Goal: Task Accomplishment & Management: Use online tool/utility

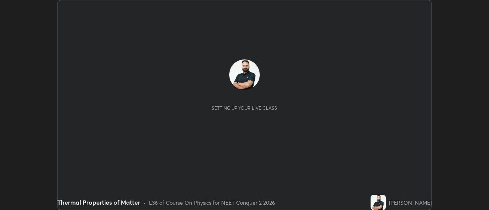
scroll to position [210, 489]
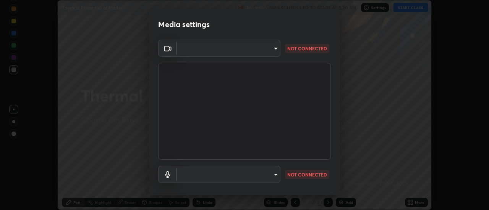
type input "17f3146ffc408401482da091302dd484cdfe799ef6154e21a3a5c8c08ece1141"
type input "default"
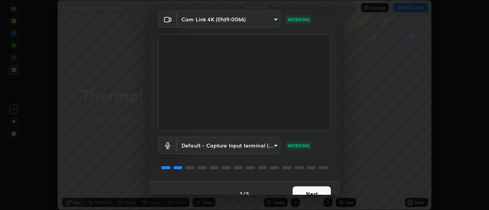
scroll to position [40, 0]
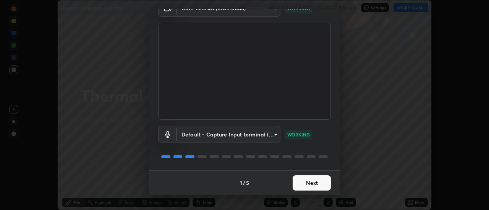
click at [328, 101] on video at bounding box center [244, 71] width 173 height 97
click at [313, 184] on button "Next" at bounding box center [312, 183] width 38 height 15
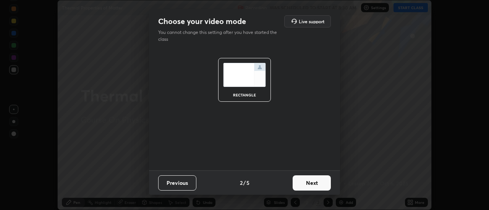
click at [316, 184] on button "Next" at bounding box center [312, 183] width 38 height 15
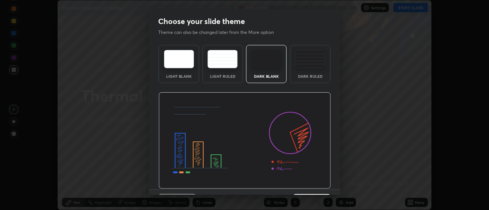
scroll to position [19, 0]
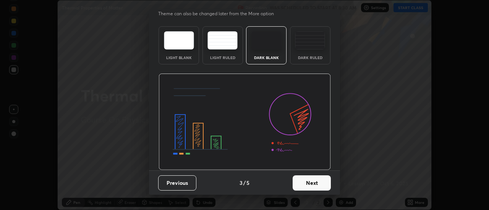
click at [314, 178] on button "Next" at bounding box center [312, 183] width 38 height 15
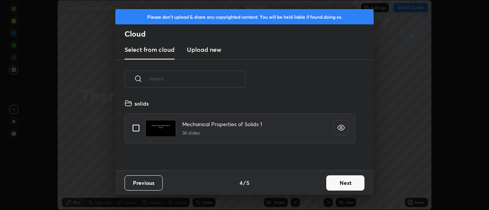
scroll to position [72, 245]
click at [342, 181] on button "Next" at bounding box center [345, 183] width 38 height 15
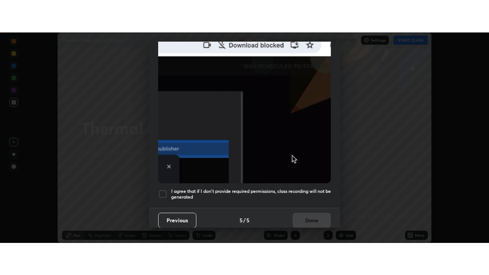
scroll to position [196, 0]
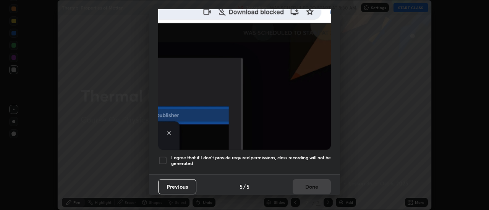
click at [267, 155] on h5 "I agree that if I don't provide required permissions, class recording will not …" at bounding box center [251, 161] width 160 height 12
click at [304, 189] on button "Done" at bounding box center [312, 187] width 38 height 15
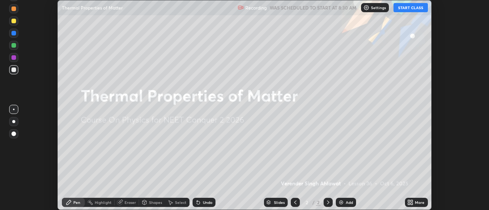
click at [415, 201] on div "More" at bounding box center [420, 203] width 10 height 4
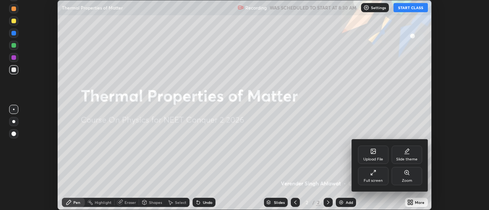
click at [411, 148] on div "Slide theme" at bounding box center [407, 155] width 31 height 18
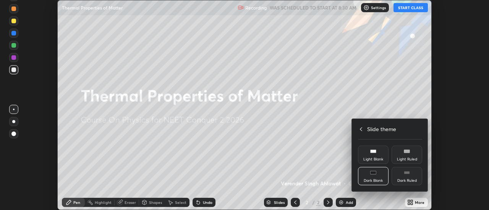
click at [407, 172] on rect at bounding box center [407, 173] width 6 height 3
click at [360, 128] on icon at bounding box center [361, 129] width 6 height 6
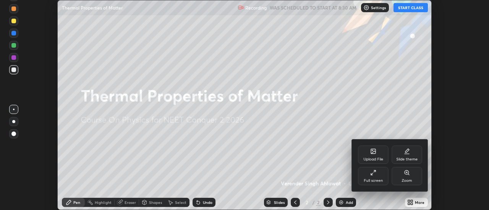
click at [369, 171] on div "Full screen" at bounding box center [373, 176] width 31 height 18
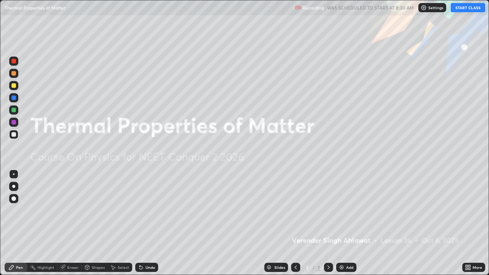
scroll to position [275, 489]
click at [464, 6] on button "START CLASS" at bounding box center [468, 7] width 34 height 9
click at [350, 210] on div "Add" at bounding box center [349, 268] width 7 height 4
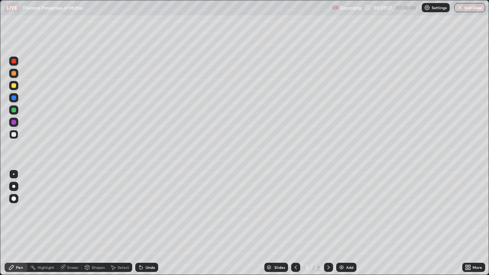
click at [124, 210] on div "Select" at bounding box center [123, 268] width 11 height 4
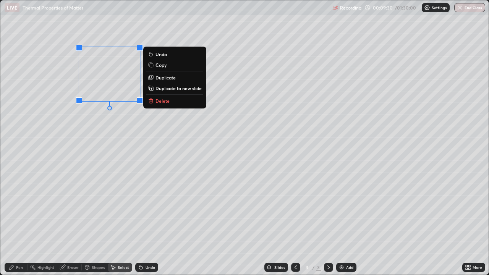
click at [163, 102] on p "Delete" at bounding box center [162, 101] width 14 height 6
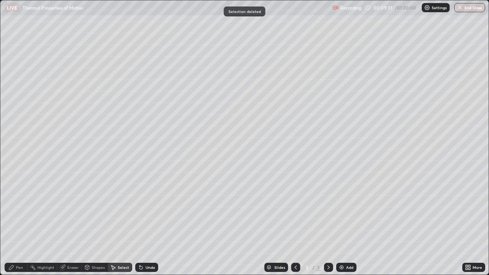
click at [18, 210] on div "Pen" at bounding box center [16, 267] width 23 height 9
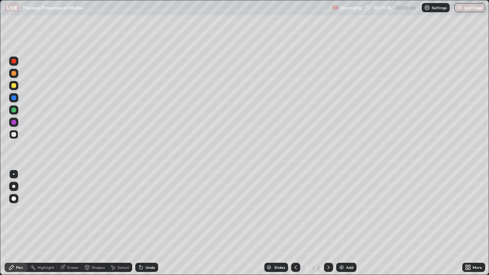
click at [15, 87] on div at bounding box center [13, 85] width 5 height 5
click at [345, 210] on div "Add" at bounding box center [346, 267] width 20 height 9
click at [147, 210] on div "Undo" at bounding box center [151, 268] width 10 height 4
click at [150, 210] on div "Undo" at bounding box center [146, 267] width 23 height 9
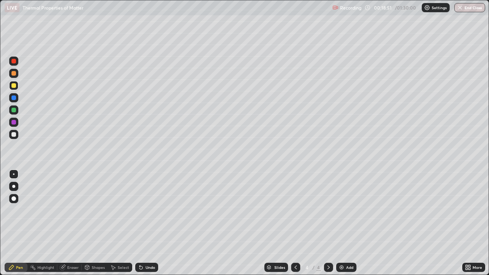
click at [347, 210] on div "Add" at bounding box center [349, 268] width 7 height 4
click at [15, 136] on div at bounding box center [13, 134] width 5 height 5
click at [13, 87] on div at bounding box center [13, 85] width 5 height 5
click at [15, 73] on div at bounding box center [13, 73] width 5 height 5
click at [295, 210] on icon at bounding box center [296, 267] width 6 height 6
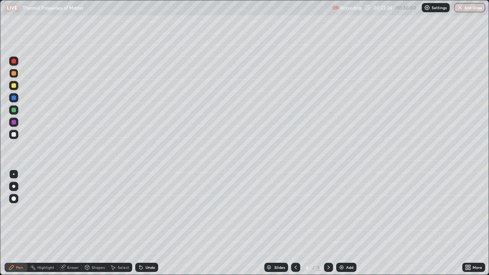
click at [295, 210] on icon at bounding box center [296, 268] width 2 height 4
click at [328, 210] on icon at bounding box center [328, 267] width 6 height 6
click at [347, 210] on div "Add" at bounding box center [349, 268] width 7 height 4
click at [344, 210] on div "Add" at bounding box center [346, 267] width 20 height 9
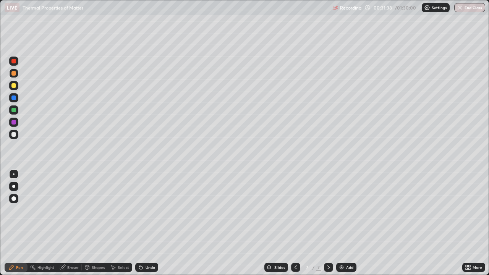
click at [348, 210] on div "Add" at bounding box center [349, 268] width 7 height 4
click at [349, 210] on div "Add" at bounding box center [349, 268] width 7 height 4
click at [14, 74] on div at bounding box center [13, 73] width 5 height 5
click at [13, 97] on div at bounding box center [13, 98] width 5 height 5
click at [12, 75] on div at bounding box center [13, 73] width 5 height 5
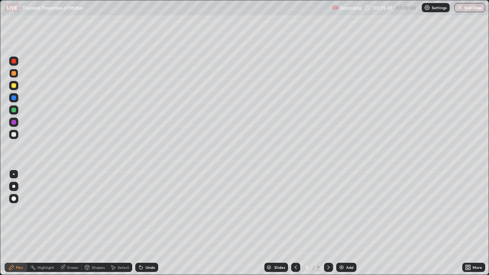
click at [70, 210] on div "Eraser" at bounding box center [72, 268] width 11 height 4
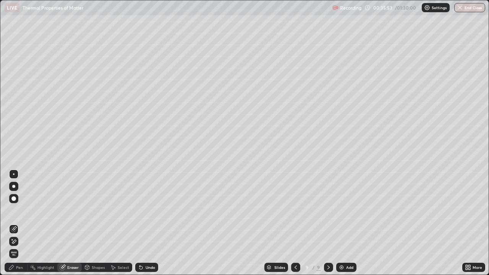
click at [16, 210] on div "Pen" at bounding box center [19, 268] width 7 height 4
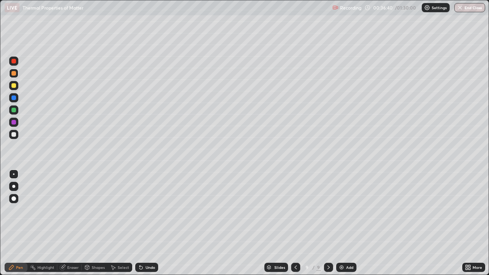
click at [351, 210] on div "Add" at bounding box center [349, 268] width 7 height 4
click at [14, 74] on div at bounding box center [13, 73] width 5 height 5
click at [146, 210] on div "Undo" at bounding box center [146, 267] width 23 height 9
click at [15, 133] on div at bounding box center [13, 134] width 5 height 5
click at [13, 73] on div at bounding box center [13, 73] width 5 height 5
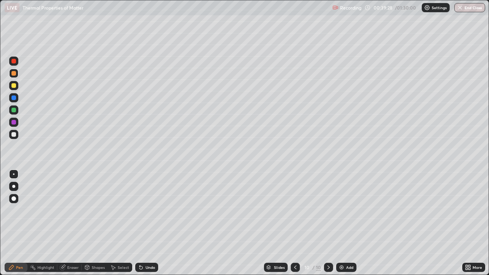
click at [12, 72] on div at bounding box center [13, 73] width 5 height 5
click at [13, 63] on div at bounding box center [13, 61] width 5 height 5
click at [347, 210] on div "Add" at bounding box center [349, 268] width 7 height 4
click at [15, 134] on div at bounding box center [13, 134] width 5 height 5
click at [10, 86] on div at bounding box center [13, 85] width 9 height 9
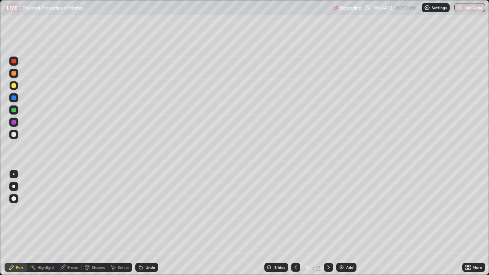
click at [16, 136] on div at bounding box center [13, 134] width 9 height 9
click at [344, 210] on div "Add" at bounding box center [346, 267] width 20 height 9
click at [13, 86] on div at bounding box center [13, 85] width 5 height 5
click at [15, 134] on div at bounding box center [13, 134] width 5 height 5
click at [93, 210] on div "Shapes" at bounding box center [98, 268] width 13 height 4
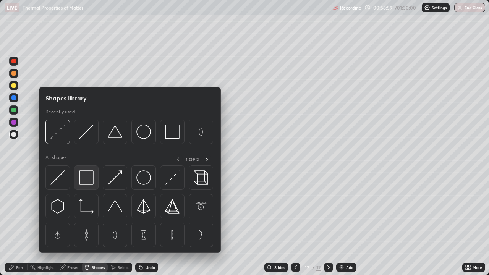
click at [87, 176] on img at bounding box center [86, 177] width 15 height 15
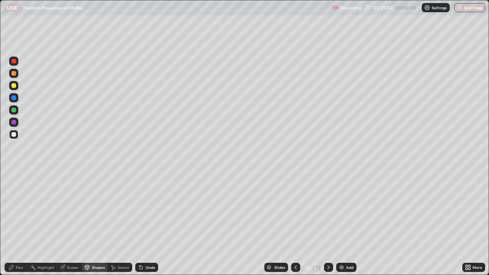
click at [19, 210] on div "Pen" at bounding box center [19, 268] width 7 height 4
click at [12, 84] on div at bounding box center [13, 85] width 5 height 5
click at [15, 136] on div at bounding box center [13, 134] width 5 height 5
click at [350, 210] on div "Add" at bounding box center [349, 268] width 7 height 4
click at [13, 86] on div at bounding box center [13, 85] width 5 height 5
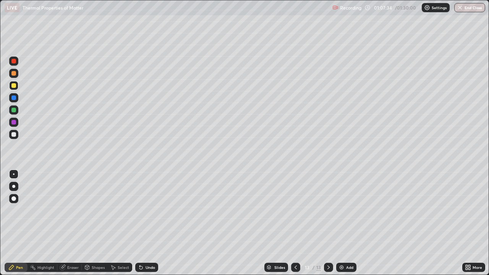
click at [99, 210] on div "Shapes" at bounding box center [98, 268] width 13 height 4
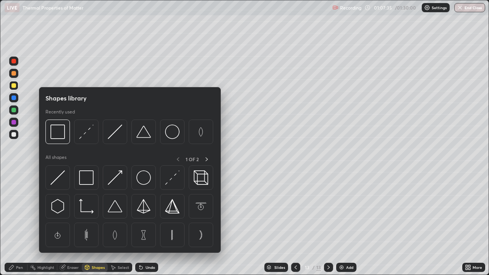
click at [60, 138] on img at bounding box center [57, 132] width 15 height 15
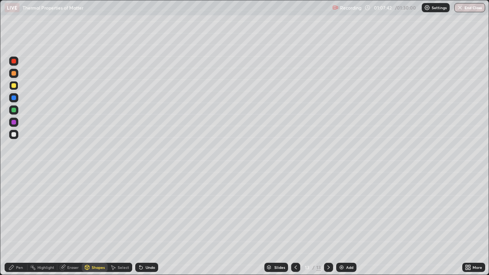
click at [96, 210] on div "Shapes" at bounding box center [98, 268] width 13 height 4
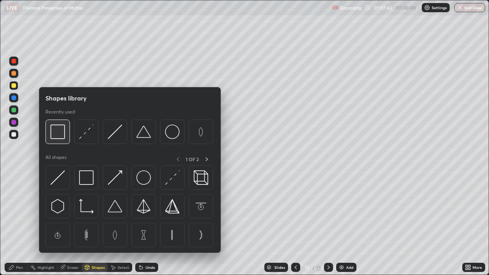
click at [60, 137] on img at bounding box center [57, 132] width 15 height 15
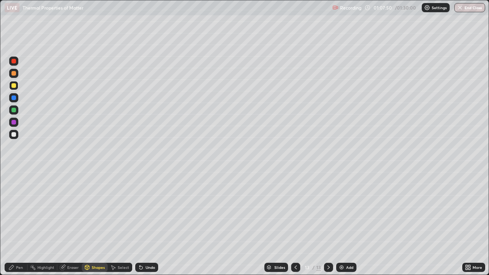
click at [18, 210] on div "Pen" at bounding box center [19, 268] width 7 height 4
click at [73, 210] on div "Eraser" at bounding box center [72, 268] width 11 height 4
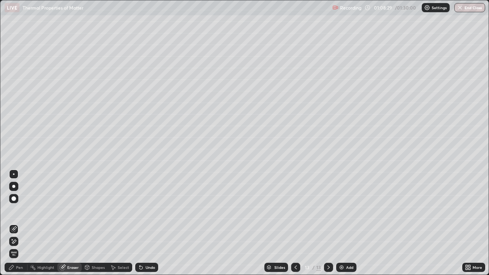
click at [96, 210] on div "Shapes" at bounding box center [98, 268] width 13 height 4
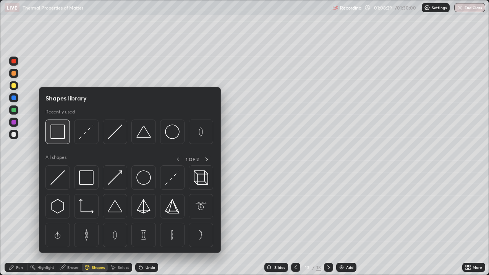
click at [60, 135] on img at bounding box center [57, 132] width 15 height 15
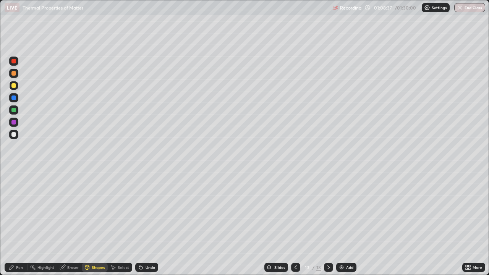
click at [16, 210] on div "Pen" at bounding box center [16, 267] width 23 height 9
click at [13, 73] on div at bounding box center [13, 73] width 5 height 5
click at [346, 210] on div "Add" at bounding box center [346, 267] width 20 height 9
click at [153, 210] on div "Undo" at bounding box center [146, 267] width 23 height 9
click at [151, 210] on div "Undo" at bounding box center [146, 267] width 23 height 9
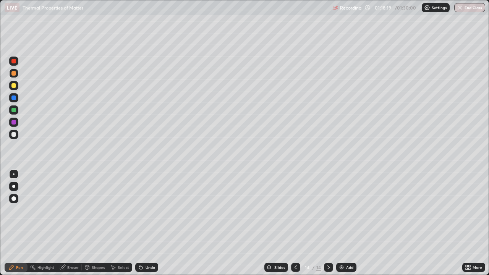
click at [16, 135] on div at bounding box center [13, 134] width 5 height 5
click at [15, 134] on div at bounding box center [13, 134] width 5 height 5
click at [15, 136] on div at bounding box center [13, 134] width 5 height 5
click at [72, 210] on div "Eraser" at bounding box center [72, 268] width 11 height 4
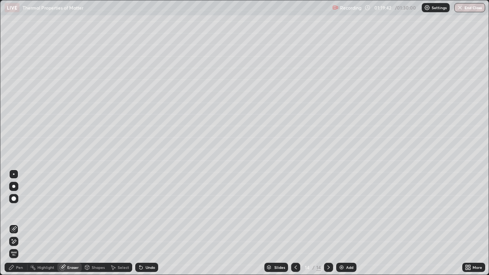
click at [17, 210] on div "Pen" at bounding box center [19, 268] width 7 height 4
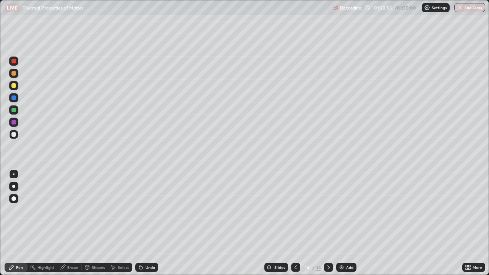
click at [352, 210] on div "Add" at bounding box center [349, 268] width 7 height 4
click at [295, 210] on icon at bounding box center [296, 267] width 6 height 6
click at [299, 210] on div at bounding box center [295, 267] width 9 height 9
click at [76, 210] on div "Eraser" at bounding box center [72, 268] width 11 height 4
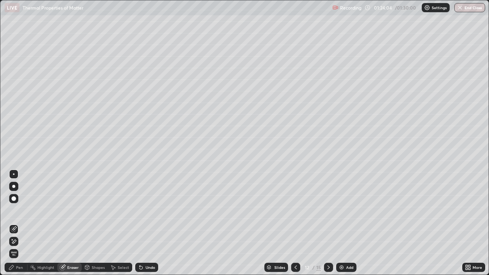
click at [18, 210] on div "Pen" at bounding box center [19, 268] width 7 height 4
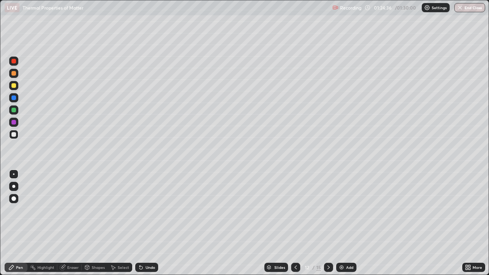
click at [330, 210] on icon at bounding box center [328, 267] width 6 height 6
click at [328, 210] on icon at bounding box center [328, 267] width 6 height 6
click at [465, 10] on button "End Class" at bounding box center [469, 7] width 31 height 9
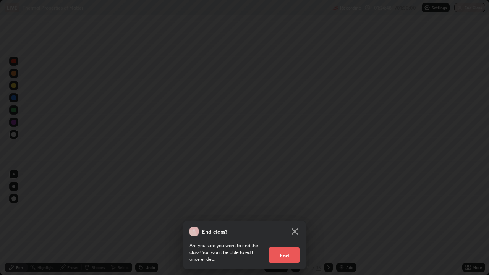
click at [293, 210] on button "End" at bounding box center [284, 255] width 31 height 15
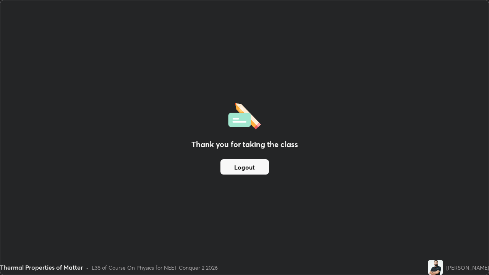
click at [249, 167] on button "Logout" at bounding box center [244, 166] width 49 height 15
